Goal: Transaction & Acquisition: Book appointment/travel/reservation

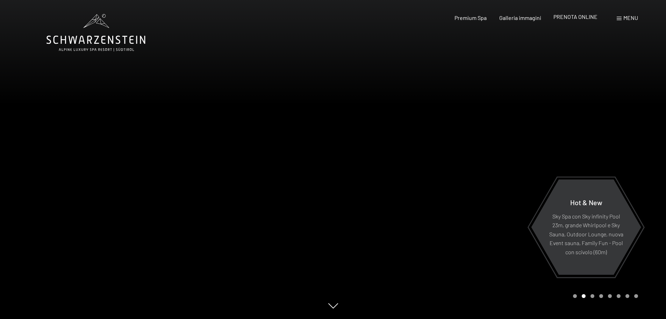
click at [578, 16] on span "PRENOTA ONLINE" at bounding box center [576, 16] width 44 height 7
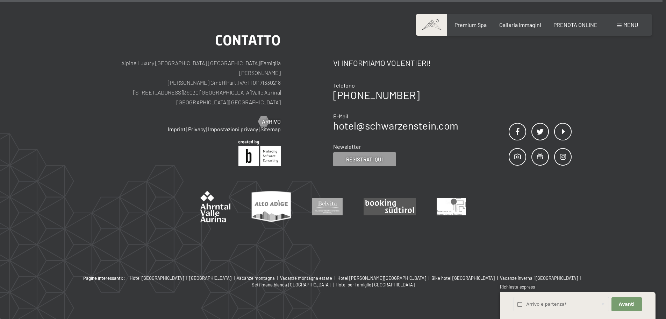
scroll to position [2420, 0]
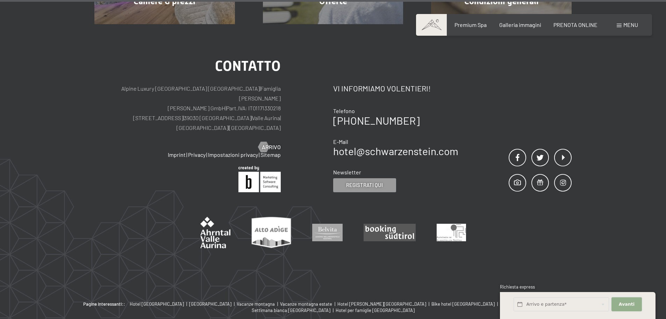
click at [634, 307] on button "Avanti Nascondere i campi dell'indirizzo" at bounding box center [627, 304] width 30 height 14
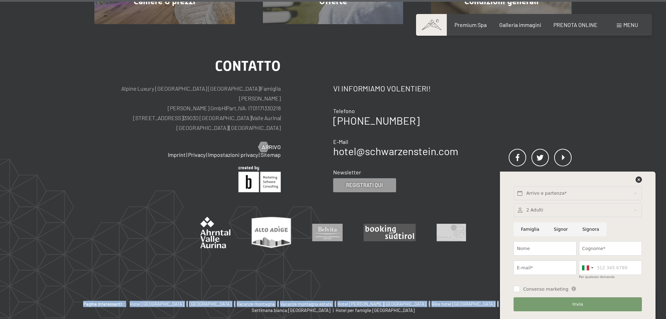
drag, startPoint x: 431, startPoint y: 209, endPoint x: 431, endPoint y: 297, distance: 88.1
click at [431, 297] on footer "Camere & prezzi mostra altro Offerte mostra altro Condizioni generali mostra al…" at bounding box center [333, 107] width 666 height 517
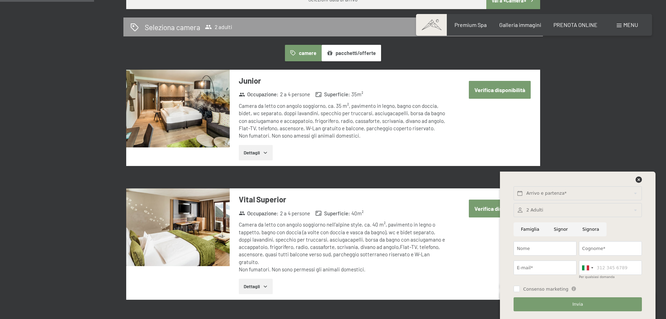
scroll to position [426, 0]
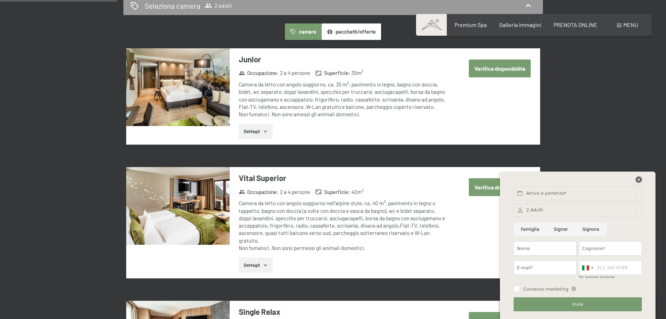
click at [637, 180] on icon at bounding box center [639, 179] width 6 height 6
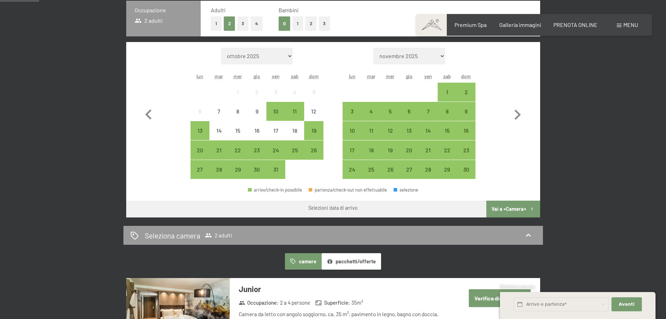
scroll to position [0, 0]
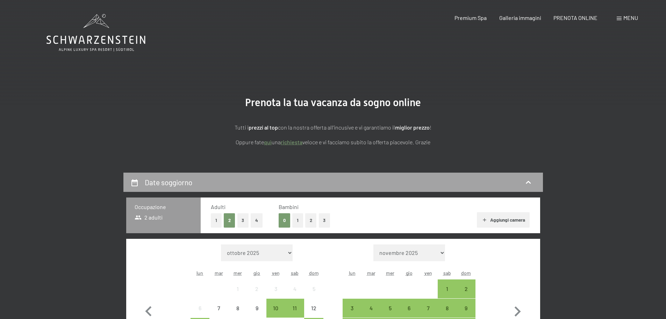
click at [218, 185] on div "Date soggiorno" at bounding box center [333, 182] width 406 height 10
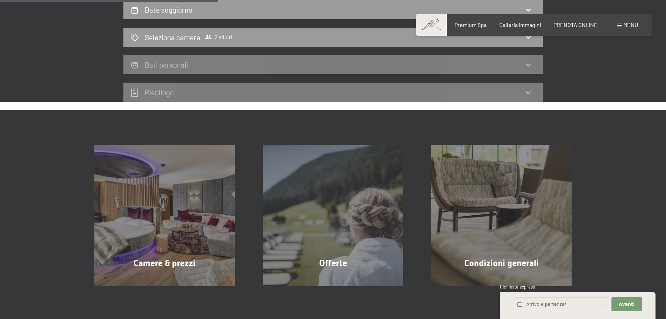
scroll to position [68, 0]
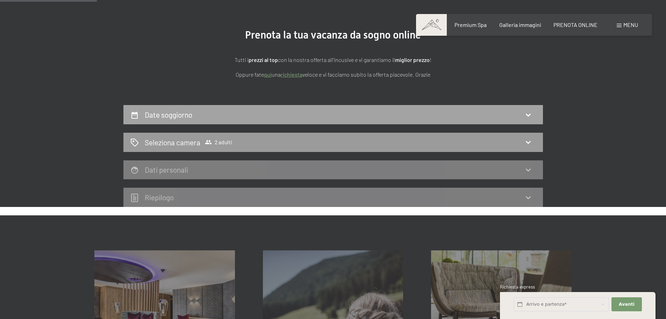
click at [521, 114] on div "Date soggiorno" at bounding box center [333, 114] width 406 height 10
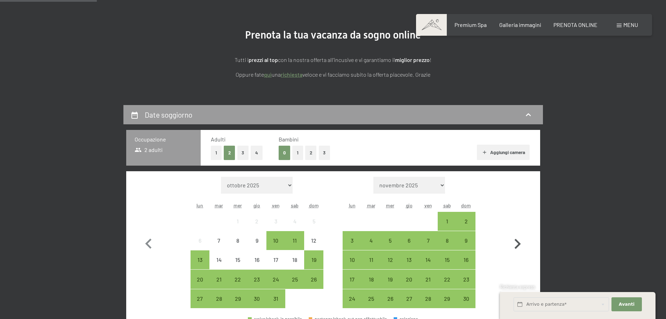
click at [520, 243] on icon "button" at bounding box center [518, 244] width 20 height 20
select select "2025-11-01"
select select "2025-12-01"
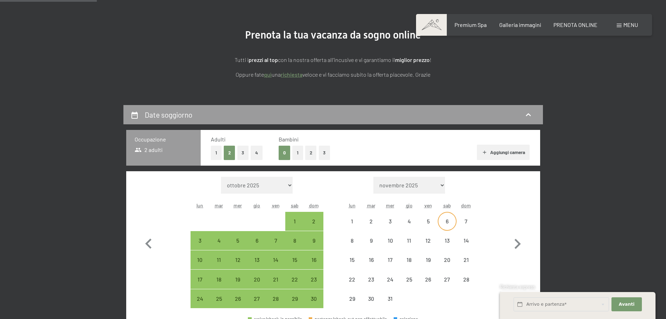
click at [442, 220] on div "6" at bounding box center [447, 226] width 17 height 17
select select "2025-11-01"
select select "2025-12-01"
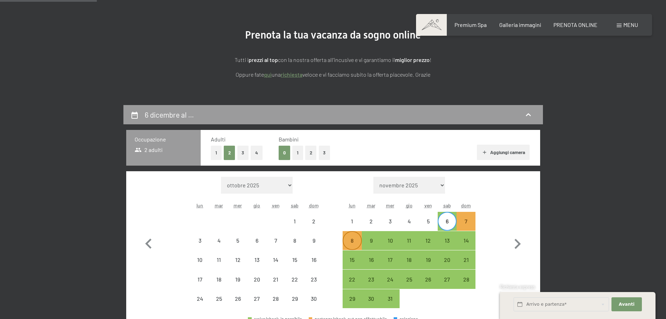
click at [351, 239] on div "8" at bounding box center [351, 245] width 17 height 17
select select "2025-11-01"
select select "2025-12-01"
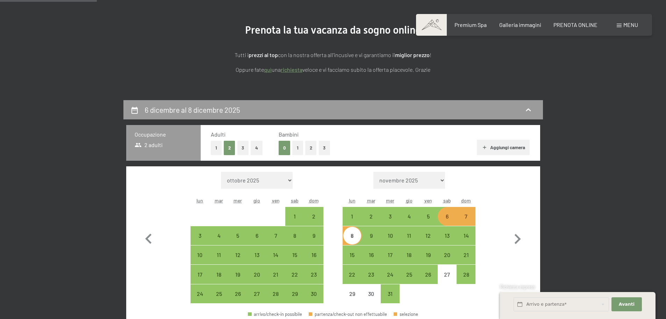
scroll to position [207, 0]
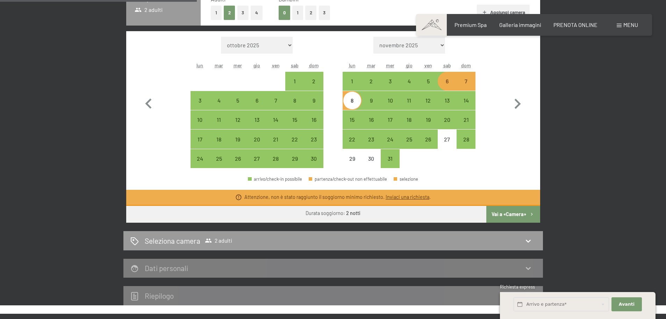
click at [503, 214] on button "Vai a «Camera»" at bounding box center [514, 214] width 54 height 17
select select "2025-11-01"
select select "2025-12-01"
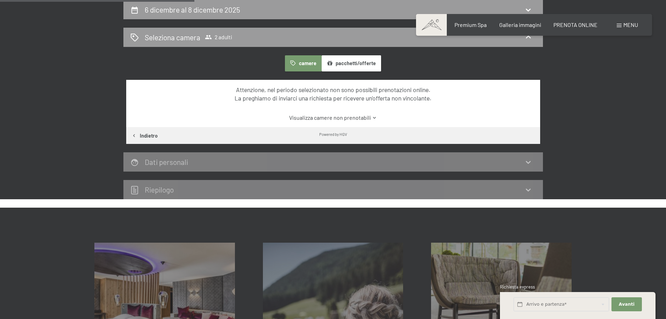
scroll to position [102, 0]
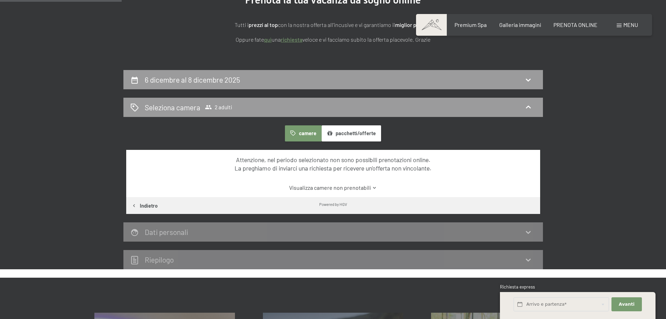
click at [310, 132] on button "camere" at bounding box center [303, 133] width 36 height 16
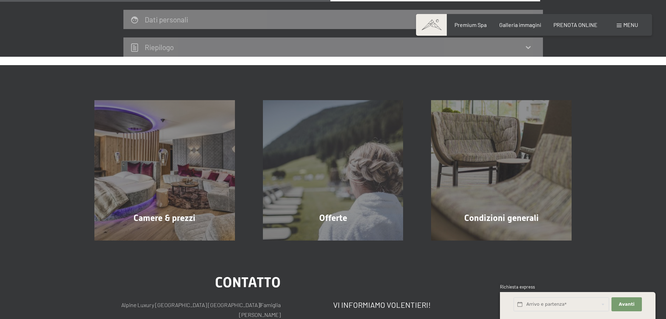
scroll to position [175, 0]
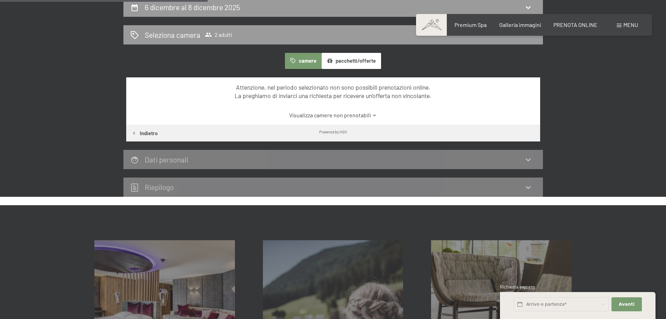
click at [334, 117] on link "Visualizza camere non prenotabili" at bounding box center [333, 115] width 389 height 8
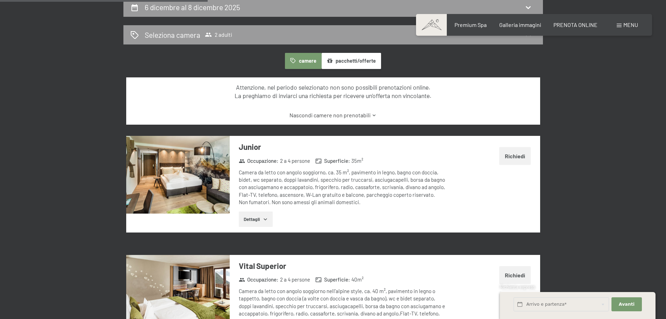
click at [334, 117] on link "Nascondi camere non prenotabili" at bounding box center [333, 115] width 389 height 8
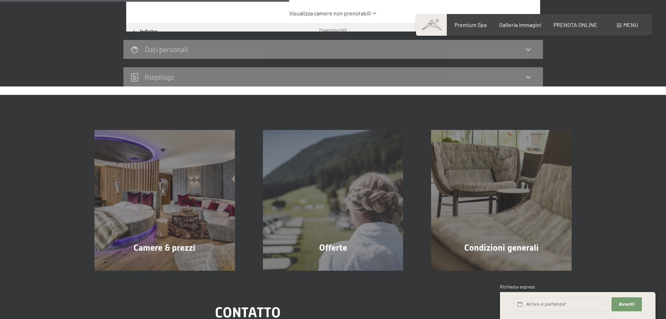
scroll to position [280, 0]
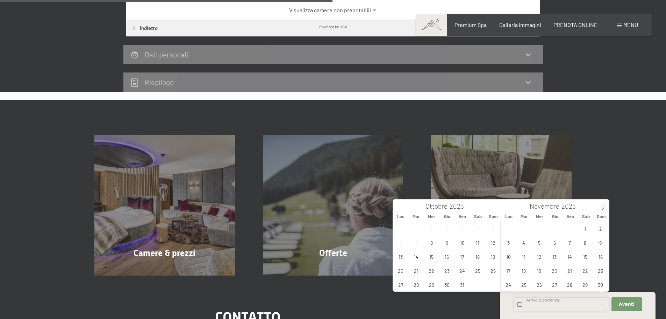
click at [537, 302] on input "text" at bounding box center [561, 304] width 95 height 14
click at [601, 210] on icon at bounding box center [603, 207] width 5 height 5
click at [586, 228] on span "6" at bounding box center [586, 228] width 14 height 14
click at [511, 243] on span "8" at bounding box center [509, 242] width 14 height 14
type input "Sab. 06/12/2025 - Lun. 08/12/2025"
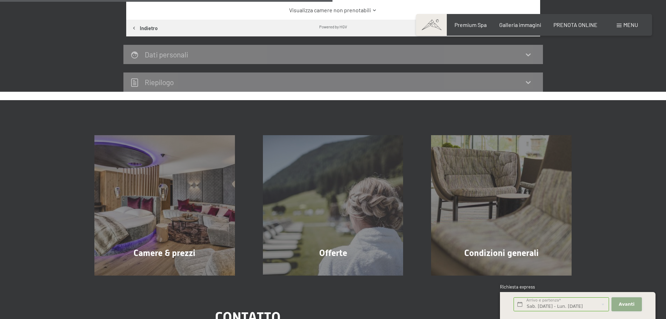
click at [626, 301] on span "Avanti" at bounding box center [627, 304] width 16 height 6
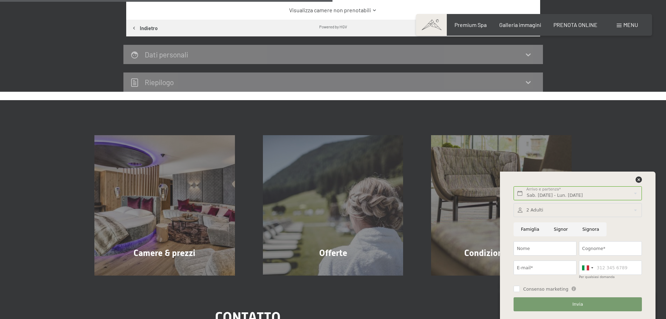
click at [586, 229] on input "Signora" at bounding box center [590, 229] width 31 height 14
radio input "true"
click at [553, 248] on input "Nome" at bounding box center [545, 248] width 63 height 14
type input "arianna"
type input "zanon"
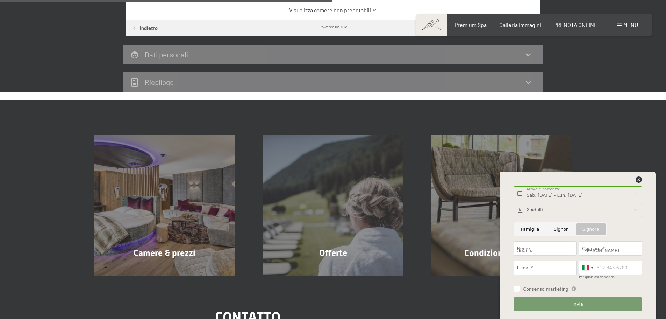
type input "ariannazanon1987@gmail.com"
type input "3348244225"
click at [568, 270] on input "ariannazanon1987@gmail.com" at bounding box center [545, 267] width 63 height 14
click at [558, 268] on input "ariacom" at bounding box center [545, 267] width 63 height 14
type input "a"
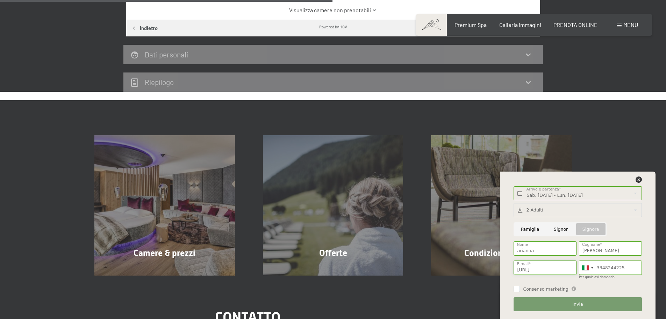
type input "a.zanon@tecnocasa.it"
click at [569, 305] on button "Invia" at bounding box center [578, 304] width 128 height 14
